Goal: Task Accomplishment & Management: Use online tool/utility

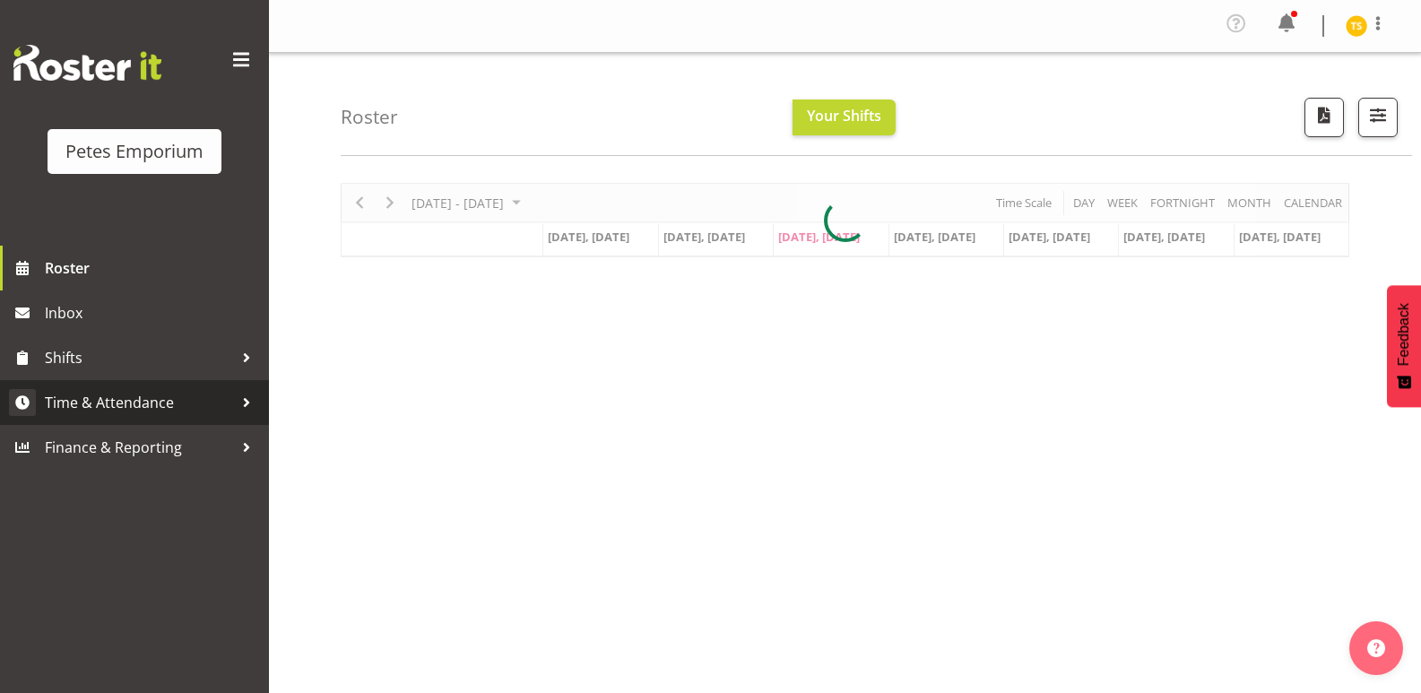
click at [121, 408] on span "Time & Attendance" at bounding box center [139, 402] width 188 height 27
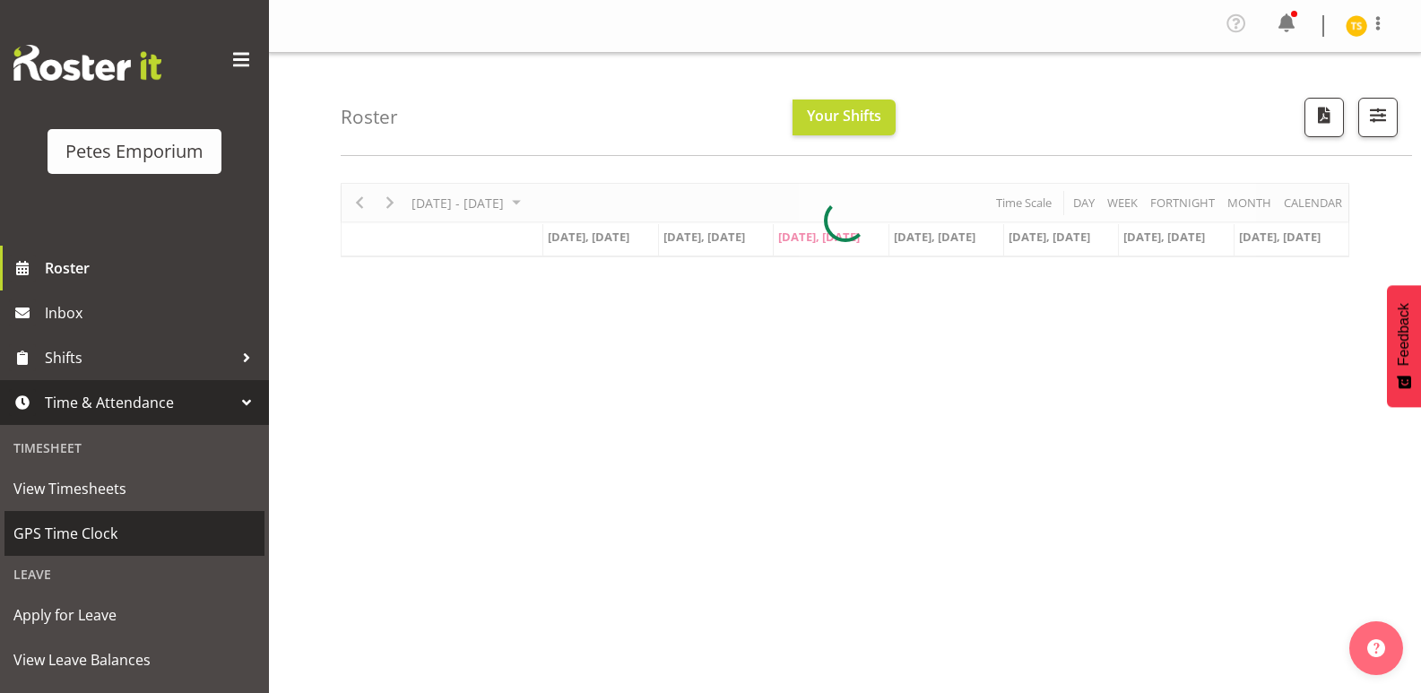
click at [77, 535] on span "GPS Time Clock" at bounding box center [134, 533] width 242 height 27
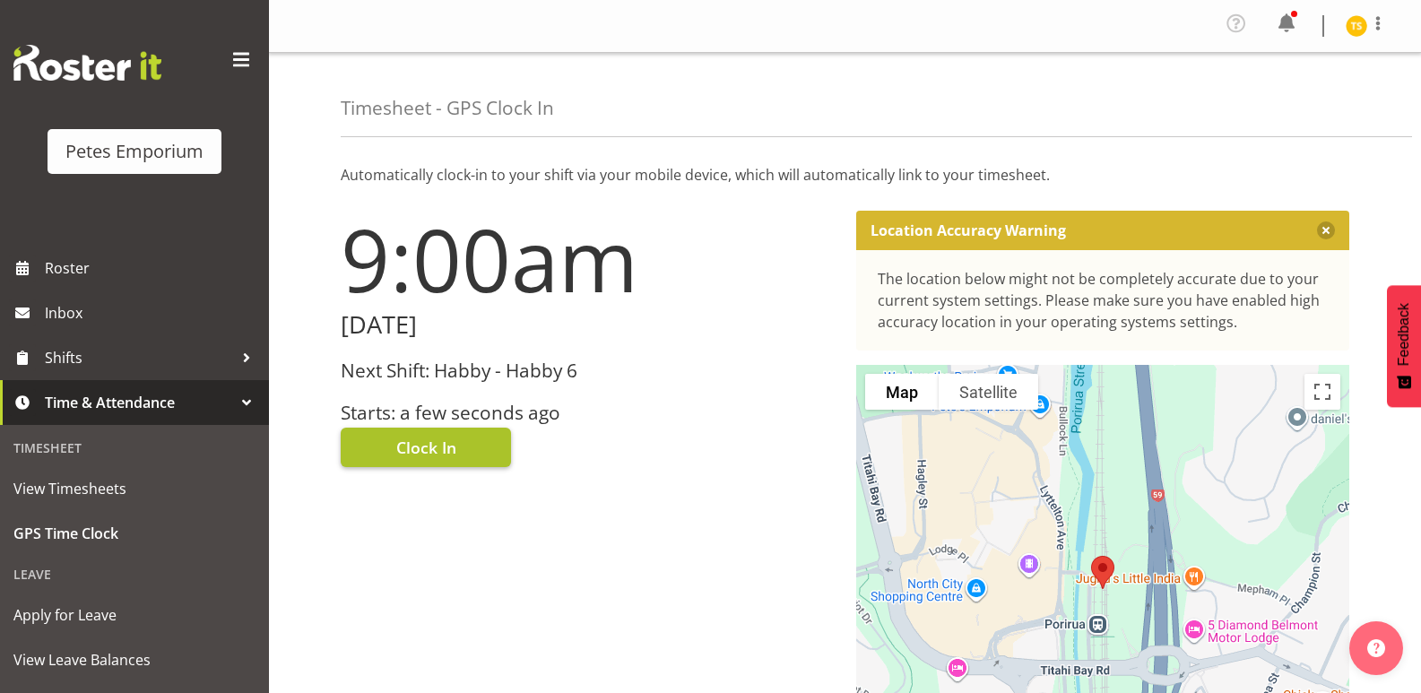
click at [406, 448] on span "Clock In" at bounding box center [426, 447] width 60 height 23
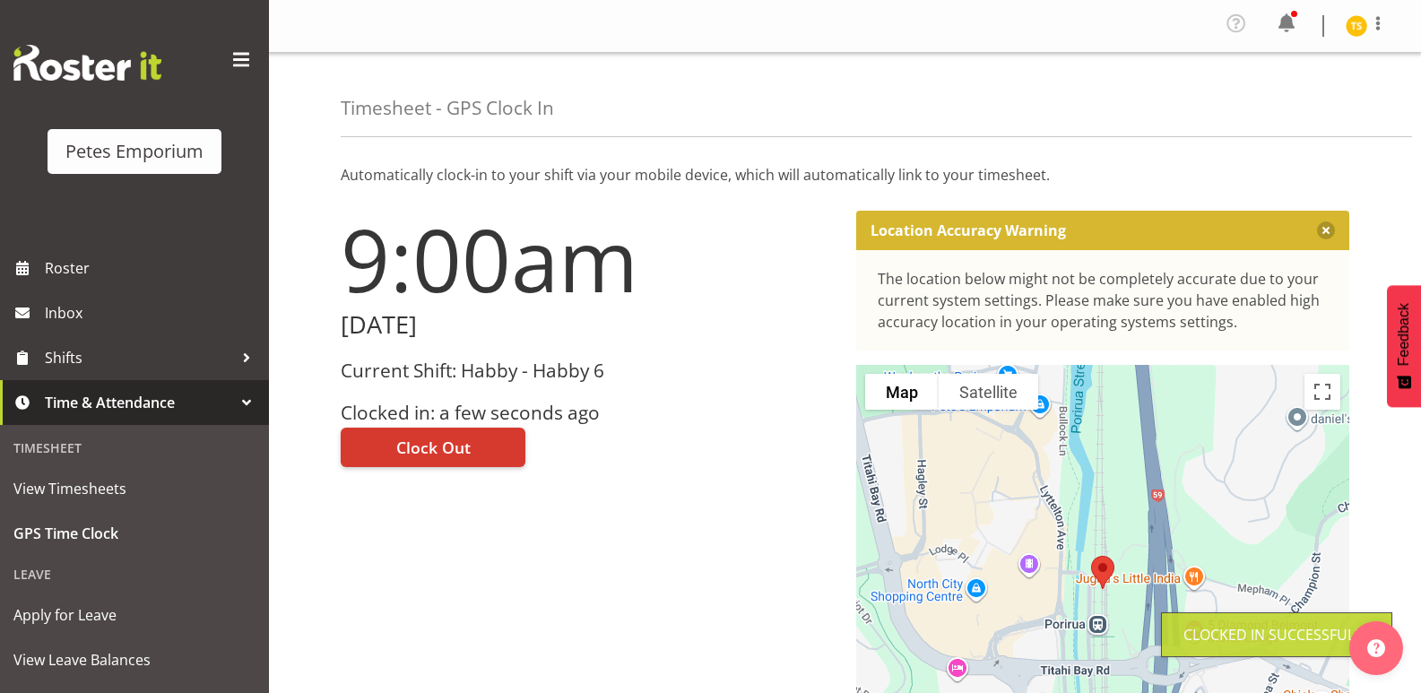
click at [1351, 16] on img at bounding box center [1356, 26] width 22 height 22
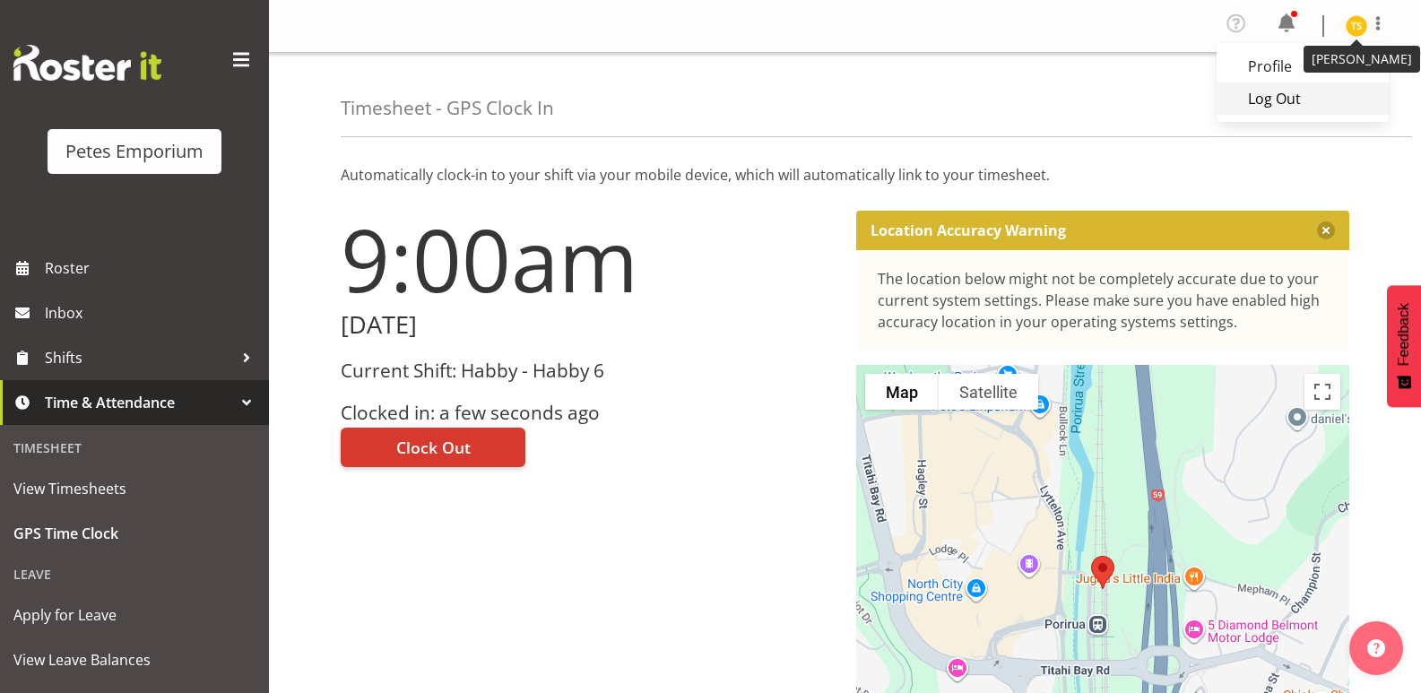
click at [1282, 104] on link "Log Out" at bounding box center [1302, 98] width 172 height 32
